Goal: Information Seeking & Learning: Learn about a topic

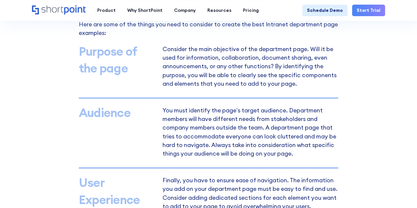
scroll to position [428, 0]
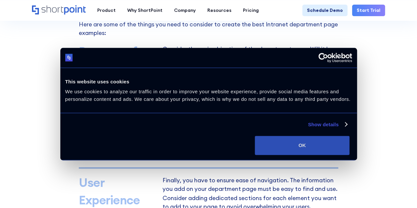
drag, startPoint x: 358, startPoint y: 157, endPoint x: 355, endPoint y: 158, distance: 3.4
click at [349, 155] on button "OK" at bounding box center [302, 145] width 95 height 19
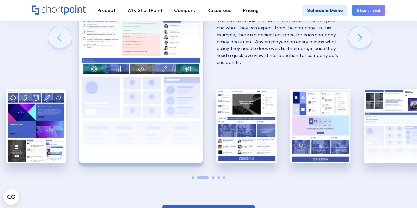
scroll to position [988, 0]
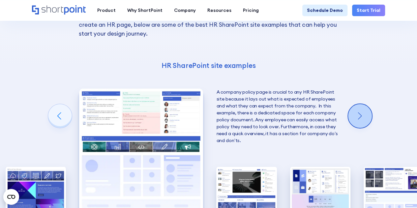
click at [361, 118] on div "Next slide" at bounding box center [360, 116] width 24 height 24
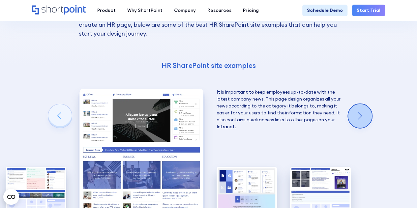
click at [362, 118] on div "Next slide" at bounding box center [360, 116] width 24 height 24
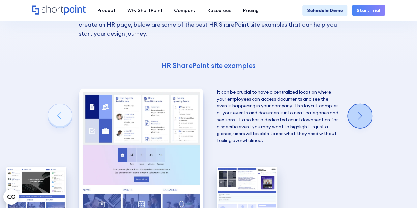
click at [362, 118] on div "Next slide" at bounding box center [360, 116] width 24 height 24
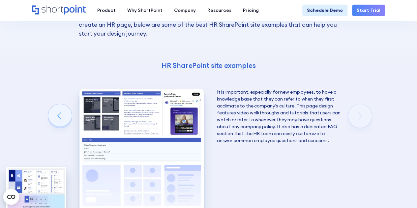
click at [362, 118] on div "Creating an HR SharePoint site Now that you know what to consider when creating…" at bounding box center [208, 102] width 417 height 429
